Goal: Task Accomplishment & Management: Manage account settings

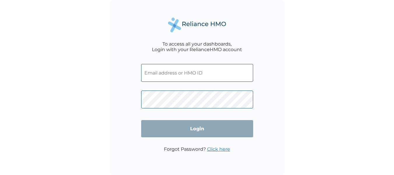
click at [214, 73] on input "text" at bounding box center [197, 73] width 112 height 18
type input "chinedu.onuoha@I4NNOVA.COM"
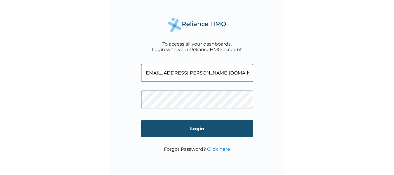
click at [214, 126] on input "Login" at bounding box center [197, 128] width 112 height 17
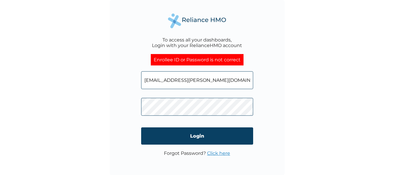
click at [218, 154] on link "Click here" at bounding box center [218, 153] width 23 height 6
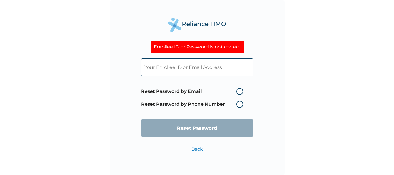
click at [240, 92] on label "Reset Password by Email" at bounding box center [193, 91] width 105 height 7
click at [238, 92] on input "Reset Password by Email" at bounding box center [232, 91] width 9 height 9
radio input "true"
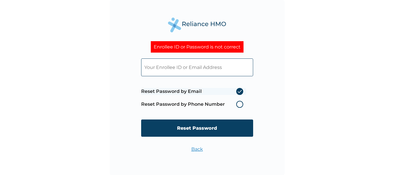
click at [223, 72] on input "text" at bounding box center [197, 67] width 112 height 18
type input "chinedu.onuoha@I4NNOVA.COM"
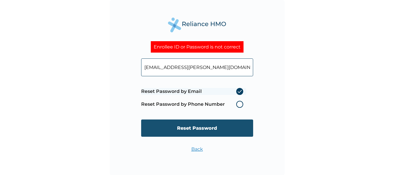
click at [217, 126] on input "Reset Password" at bounding box center [197, 127] width 112 height 17
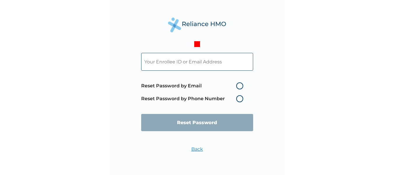
click at [221, 141] on div "Reset Password by Email Reset Password by Phone Number Reset Password" at bounding box center [197, 96] width 112 height 99
click at [222, 64] on input "text" at bounding box center [197, 62] width 112 height 18
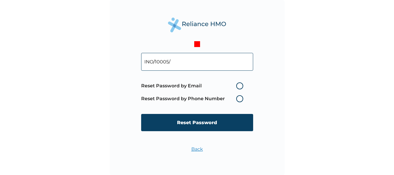
click at [199, 59] on input "INO/10005/" at bounding box center [197, 62] width 112 height 18
drag, startPoint x: 199, startPoint y: 59, endPoint x: 135, endPoint y: 58, distance: 64.8
click at [135, 58] on div "INO/10005/ Reset Password by Email Reset Password by Phone Number Reset Passwor…" at bounding box center [197, 87] width 175 height 175
type input "INO/10005/"
click at [324, 106] on div "INO/10005/ Reset Password by Email Reset Password by Phone Number Reset Passwor…" at bounding box center [197, 87] width 394 height 175
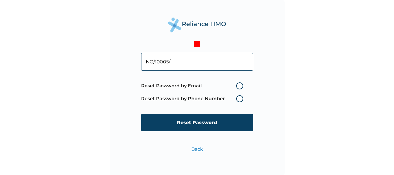
click at [195, 150] on link "Back" at bounding box center [197, 149] width 12 height 6
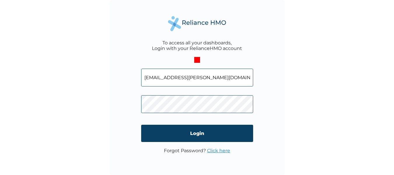
click at [230, 82] on input "chinedu.onuoha@I4NNOVA.COM" at bounding box center [197, 78] width 112 height 18
click at [214, 149] on link "Click here" at bounding box center [218, 151] width 23 height 6
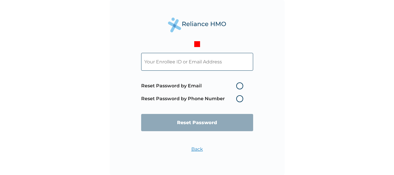
click at [197, 62] on input "text" at bounding box center [197, 62] width 112 height 18
paste input "INO/10005/"
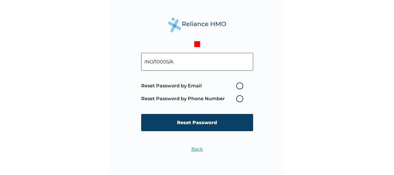
type input "INO/10005/A"
click at [241, 84] on label "Reset Password by Email" at bounding box center [193, 85] width 105 height 7
click at [238, 84] on input "Reset Password by Email" at bounding box center [232, 85] width 9 height 9
radio input "true"
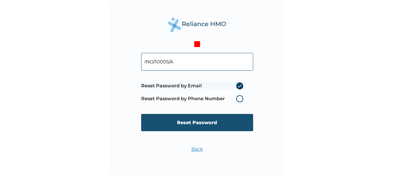
click at [221, 123] on input "Reset Password" at bounding box center [197, 122] width 112 height 17
